Goal: Information Seeking & Learning: Learn about a topic

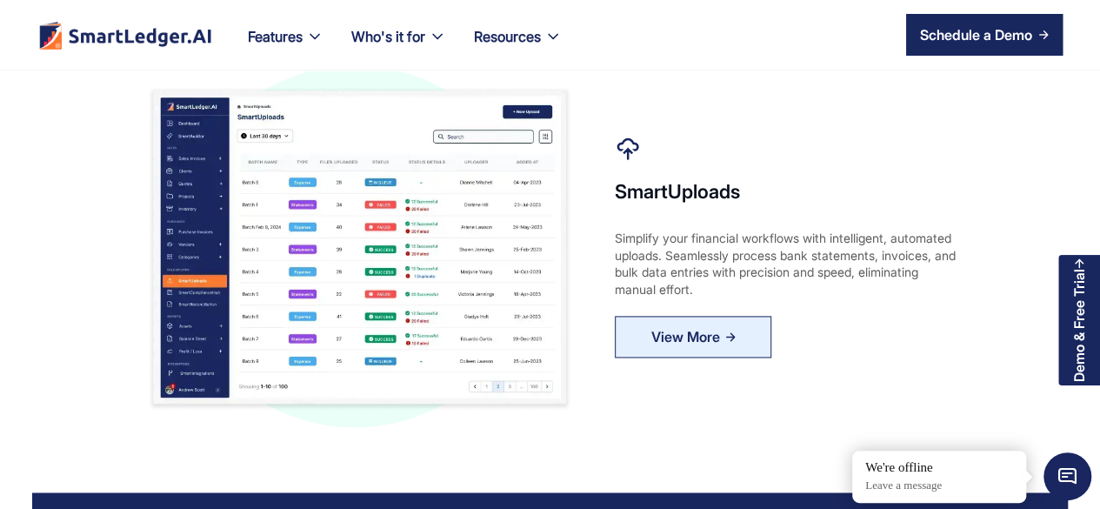
scroll to position [1076, 0]
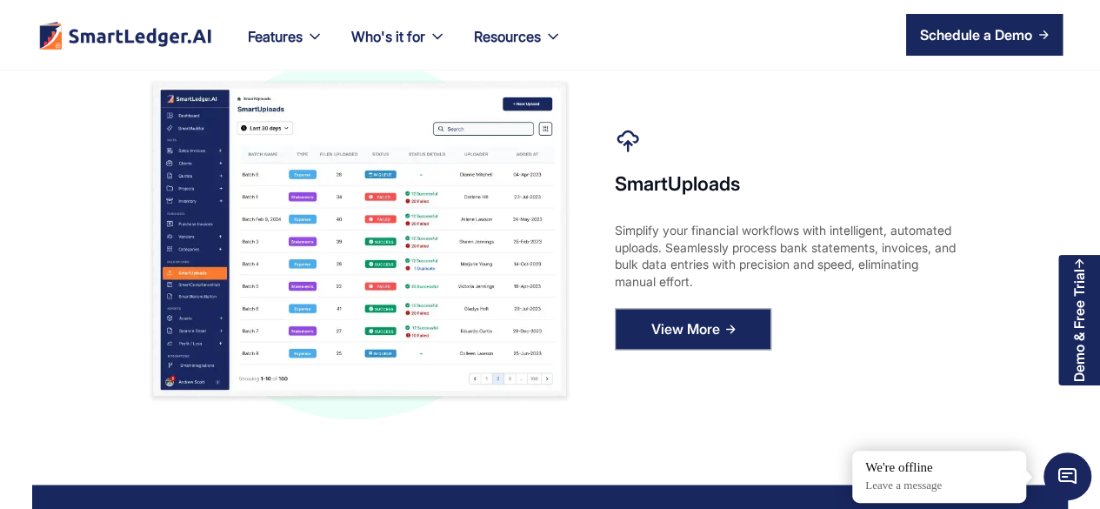
click at [711, 343] on div "View More" at bounding box center [685, 329] width 69 height 28
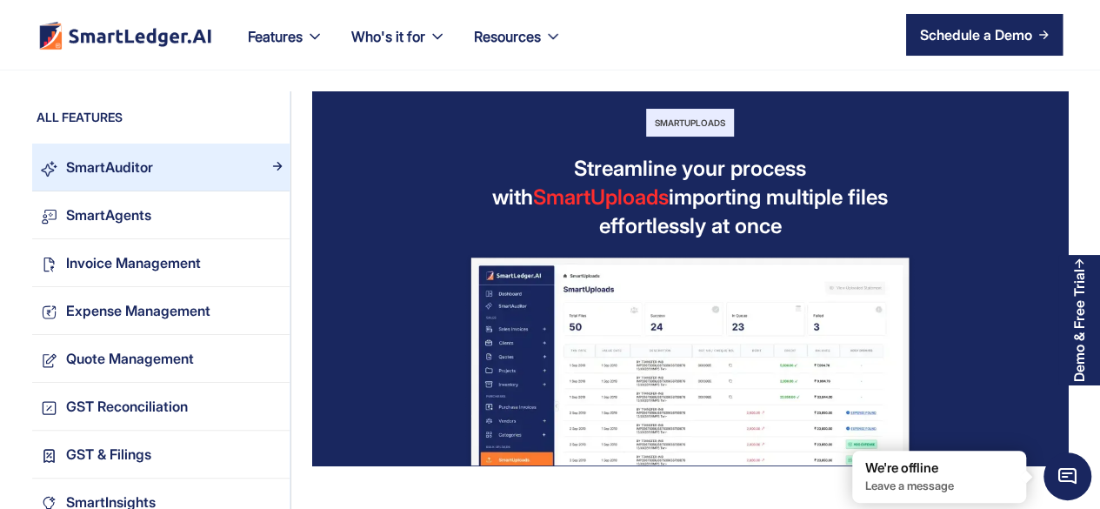
click at [177, 167] on div "SmartAuditor" at bounding box center [173, 167] width 232 height 23
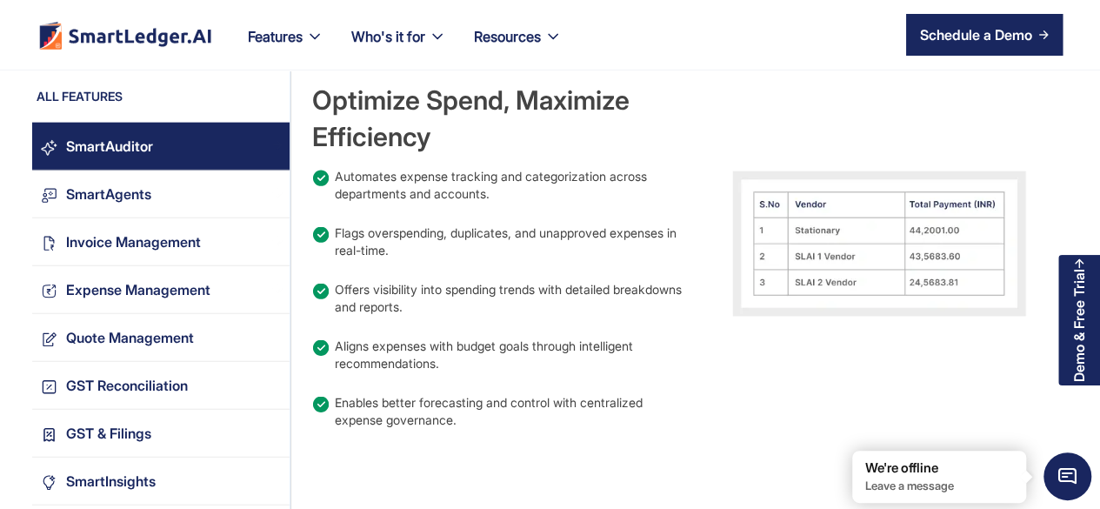
scroll to position [2017, 0]
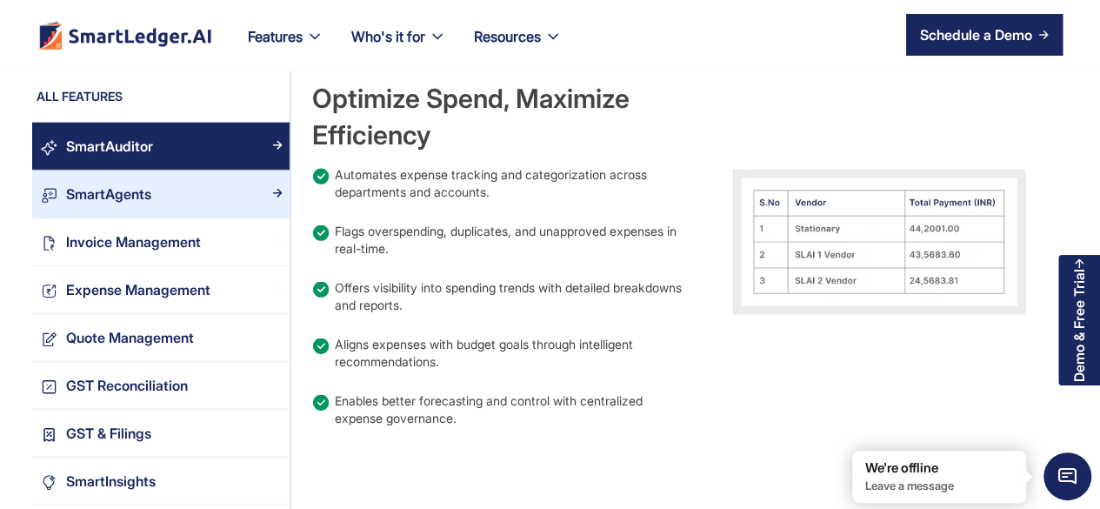
click at [131, 197] on div "SmartAgents" at bounding box center [108, 194] width 85 height 23
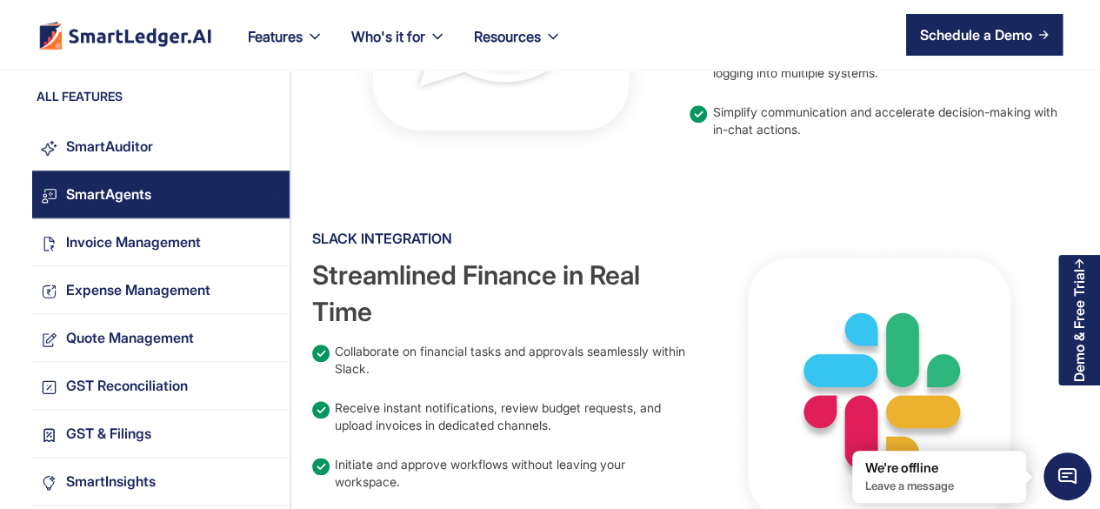
scroll to position [904, 0]
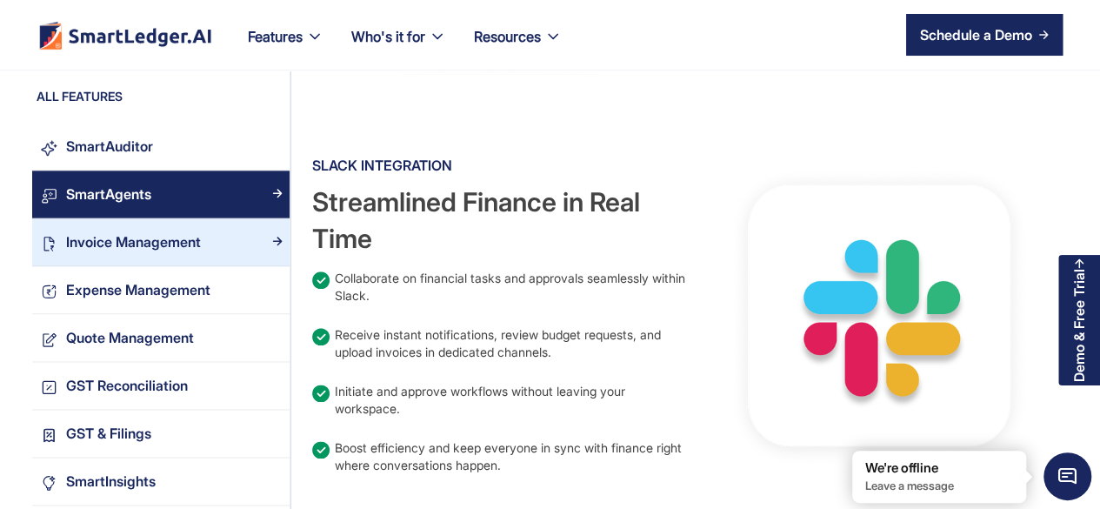
click at [92, 252] on div "Invoice Management" at bounding box center [133, 241] width 135 height 23
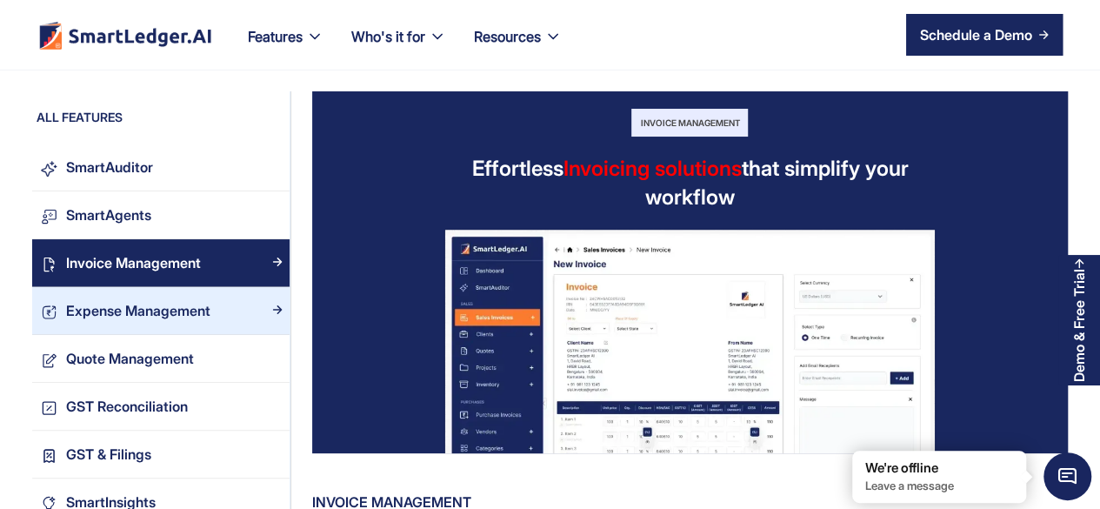
click at [112, 305] on div "Expense Management" at bounding box center [138, 310] width 144 height 23
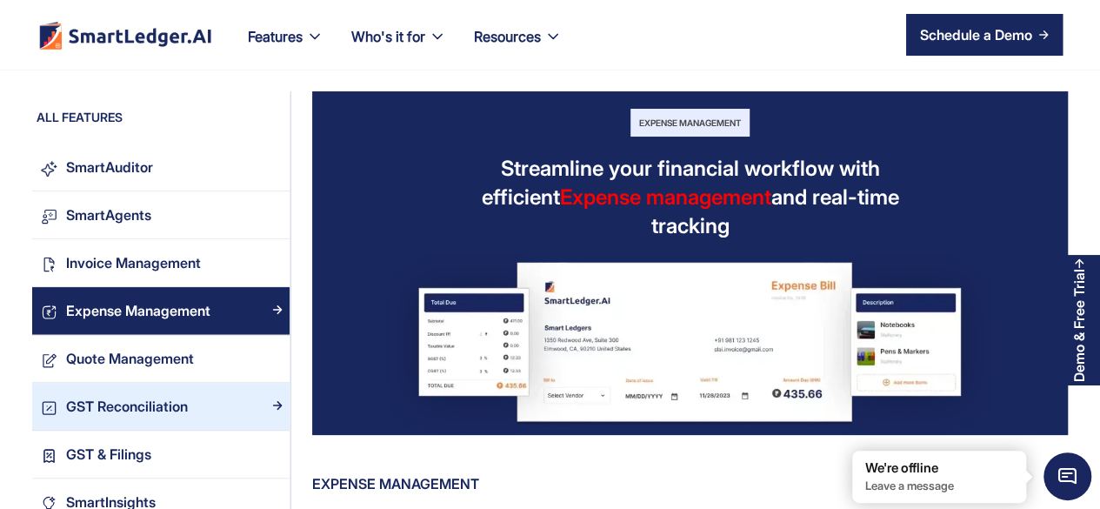
click at [134, 410] on div "GST Reconciliation" at bounding box center [127, 406] width 122 height 23
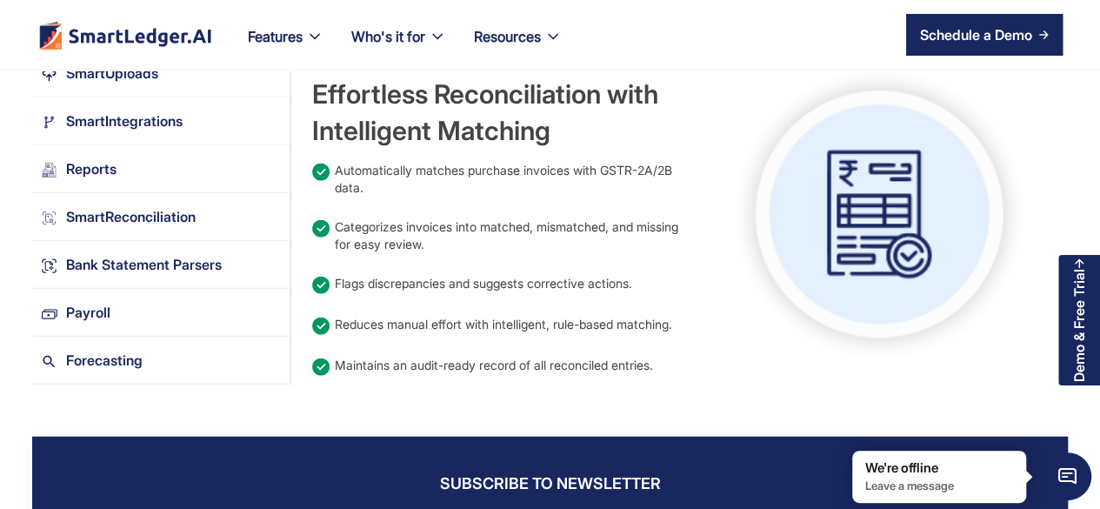
scroll to position [1902, 0]
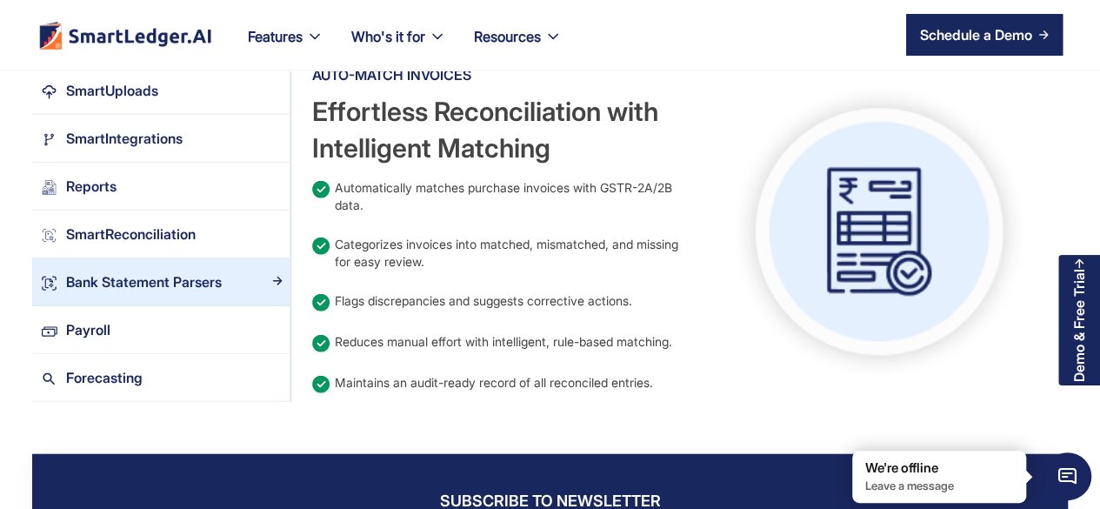
click at [168, 294] on div "Bank Statement Parsers" at bounding box center [144, 281] width 156 height 23
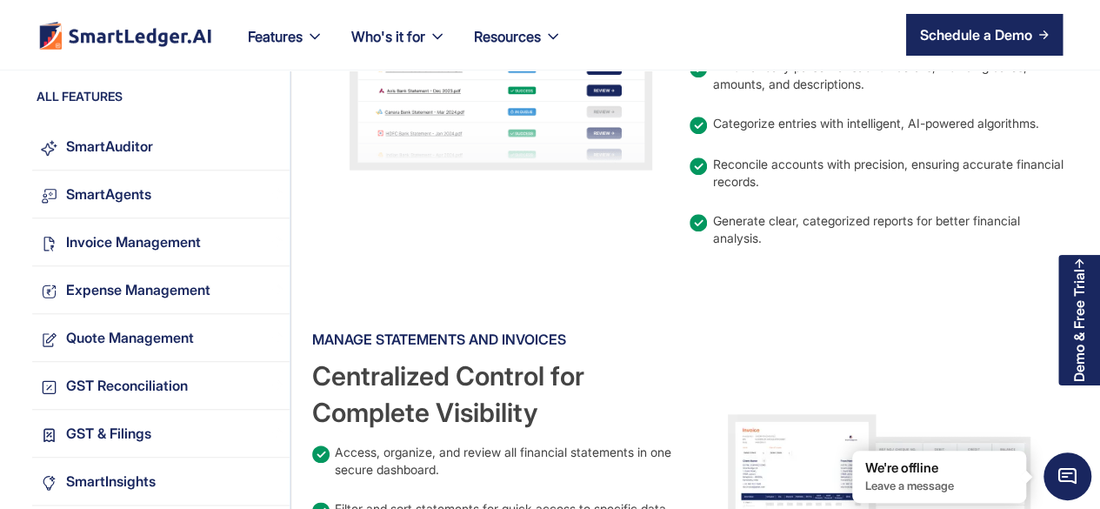
scroll to position [766, 0]
